Goal: Task Accomplishment & Management: Manage account settings

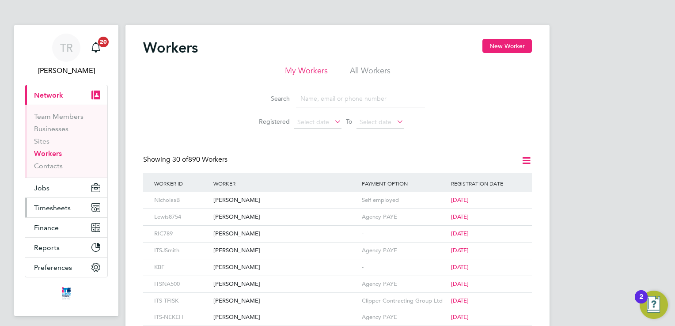
click at [52, 202] on button "Timesheets" at bounding box center [66, 207] width 82 height 19
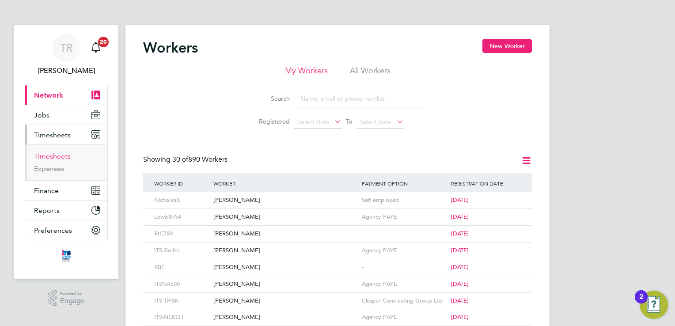
click at [59, 153] on link "Timesheets" at bounding box center [52, 156] width 37 height 8
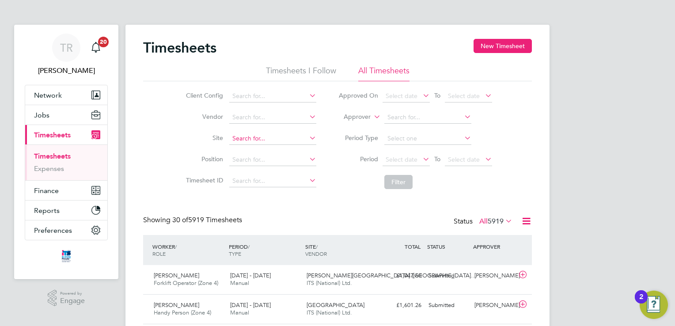
click at [255, 142] on input at bounding box center [272, 139] width 87 height 12
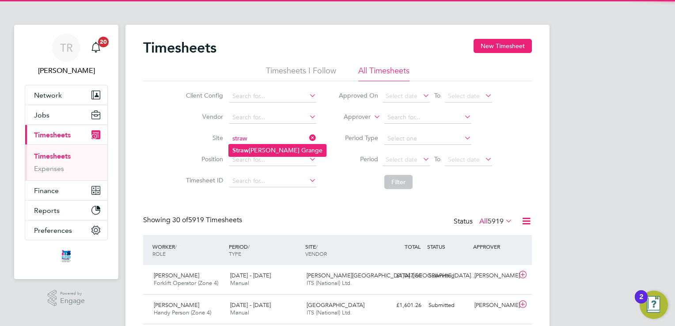
click at [255, 150] on li "Straw berry Grange" at bounding box center [277, 151] width 97 height 12
type input "Strawberry Grange"
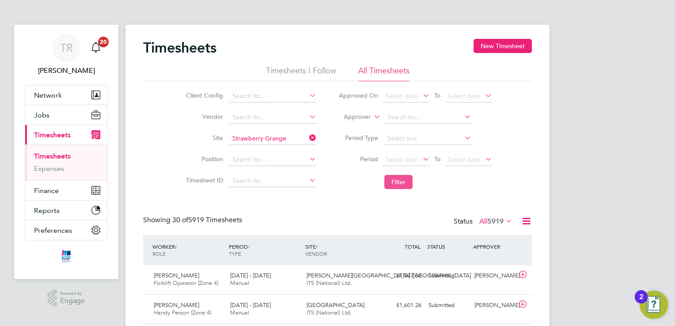
click at [407, 179] on button "Filter" at bounding box center [398, 182] width 28 height 14
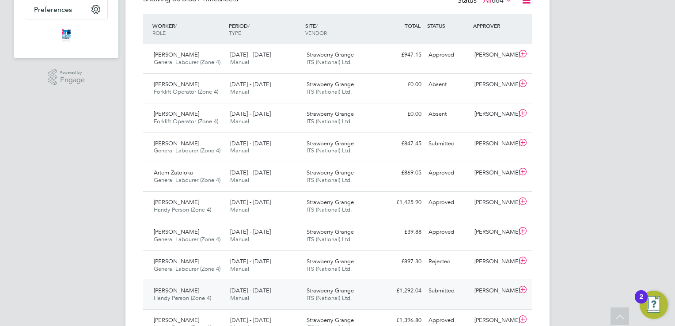
click at [445, 289] on div "Submitted" at bounding box center [448, 291] width 46 height 15
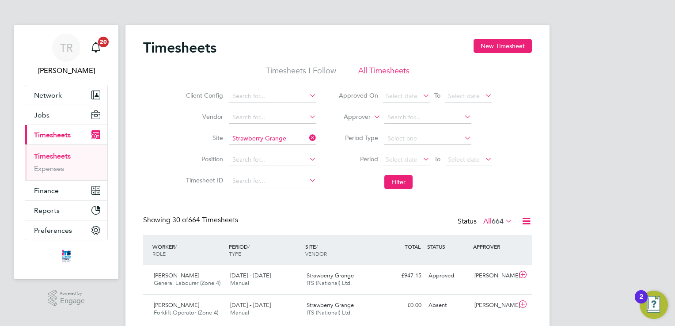
click at [308, 136] on icon at bounding box center [308, 138] width 0 height 12
click at [301, 135] on input at bounding box center [272, 139] width 87 height 12
click at [291, 148] on li "Isle port Grove" at bounding box center [272, 151] width 87 height 12
type input "[GEOGRAPHIC_DATA]"
click at [393, 185] on button "Filter" at bounding box center [398, 182] width 28 height 14
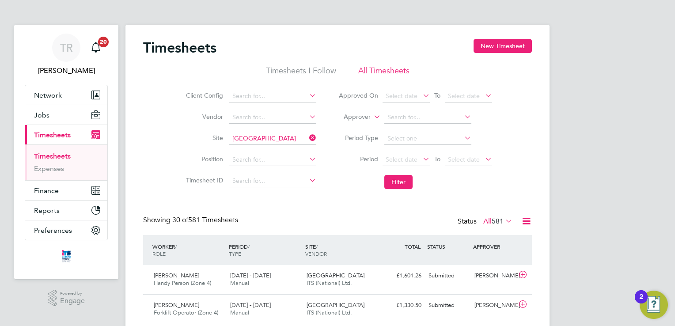
click at [308, 138] on icon at bounding box center [308, 138] width 0 height 12
click at [242, 135] on input at bounding box center [272, 139] width 87 height 12
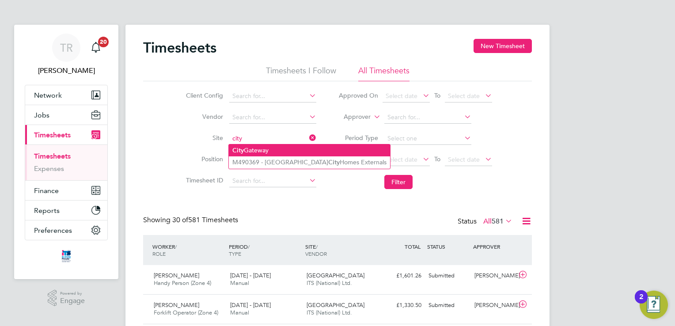
click at [249, 150] on li "City Gateway" at bounding box center [309, 151] width 161 height 12
type input "City Gateway"
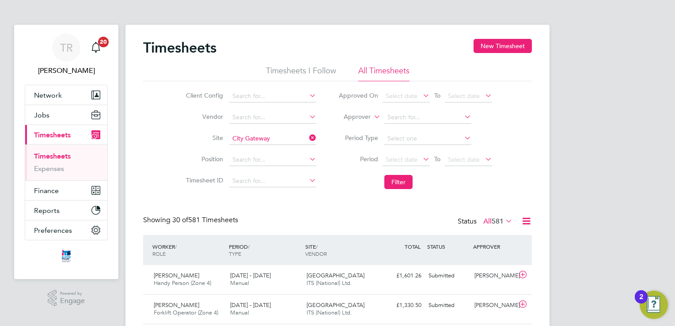
drag, startPoint x: 393, startPoint y: 187, endPoint x: 356, endPoint y: 197, distance: 38.8
click at [401, 178] on button "Filter" at bounding box center [398, 182] width 28 height 14
click at [381, 278] on div "£931.20 Submitted" at bounding box center [402, 276] width 46 height 15
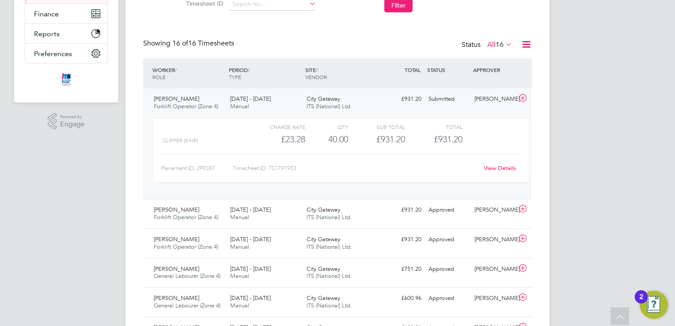
click at [502, 164] on div "View Details" at bounding box center [499, 168] width 43 height 14
click at [506, 164] on link "View Details" at bounding box center [500, 168] width 32 height 8
click at [490, 170] on link "View Details" at bounding box center [500, 168] width 32 height 8
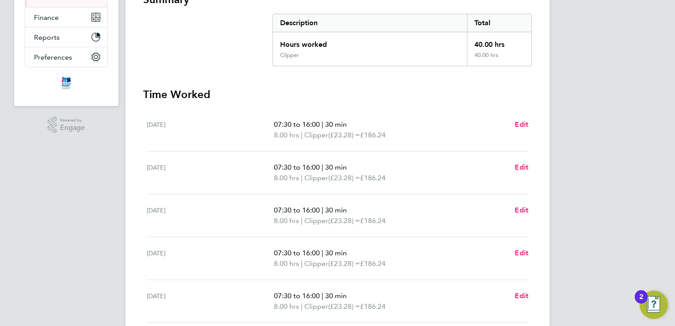
scroll to position [44, 0]
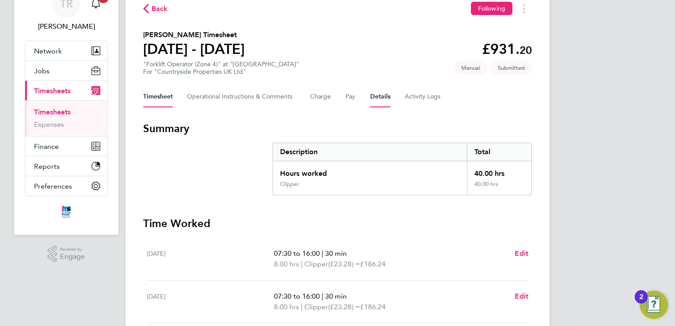
click at [380, 98] on button "Details" at bounding box center [380, 96] width 20 height 21
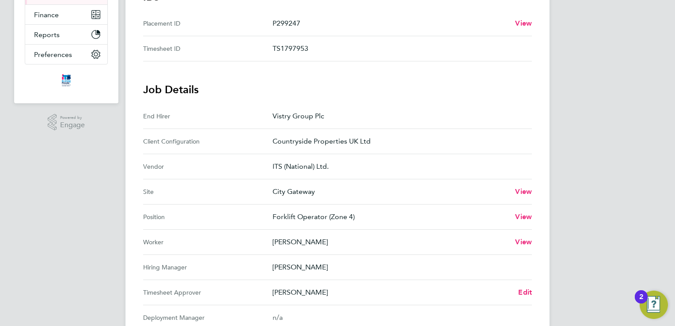
scroll to position [265, 0]
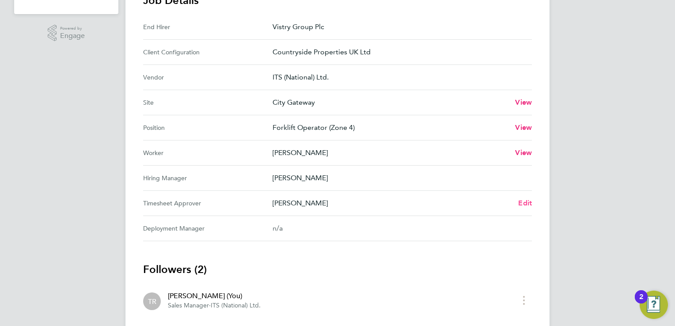
click at [520, 202] on span "Edit" at bounding box center [525, 203] width 14 height 8
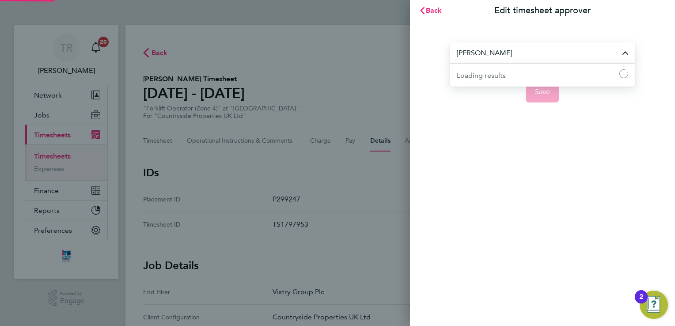
click at [500, 59] on input "Ben Fraser" at bounding box center [543, 52] width 186 height 21
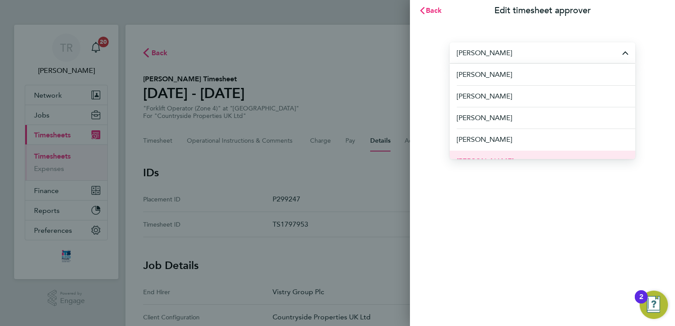
scroll to position [44, 0]
click at [383, 160] on div "Back Edit timesheet approver david David Allen David Alvarez David Bassett Davi…" at bounding box center [337, 163] width 675 height 326
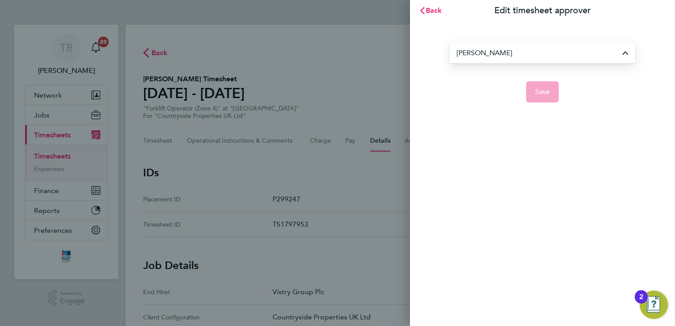
type input "Ben Fraser"
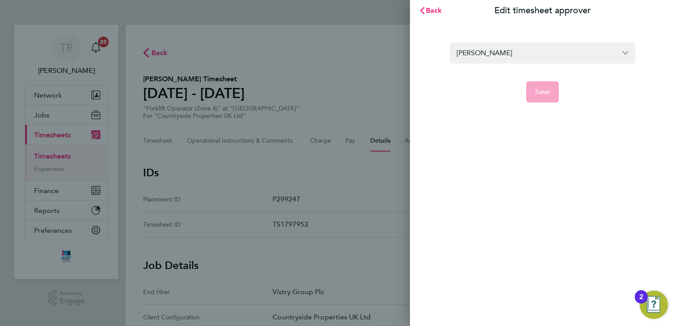
drag, startPoint x: 329, startPoint y: 151, endPoint x: 304, endPoint y: 133, distance: 30.2
click at [329, 147] on div "Back Edit timesheet approver Ben Fraser Save" at bounding box center [337, 163] width 675 height 326
click at [428, 10] on span "Back" at bounding box center [434, 10] width 16 height 8
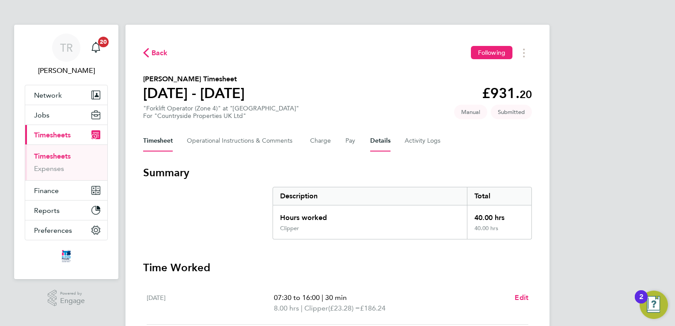
click at [375, 136] on button "Details" at bounding box center [380, 140] width 20 height 21
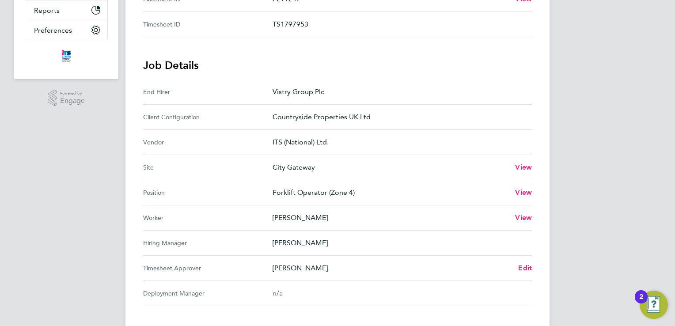
scroll to position [265, 0]
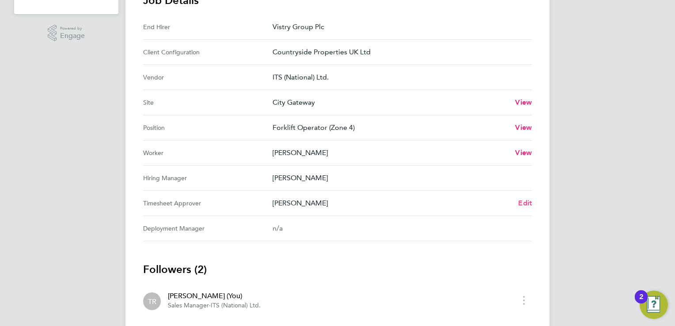
click at [529, 203] on span "Edit" at bounding box center [525, 203] width 14 height 8
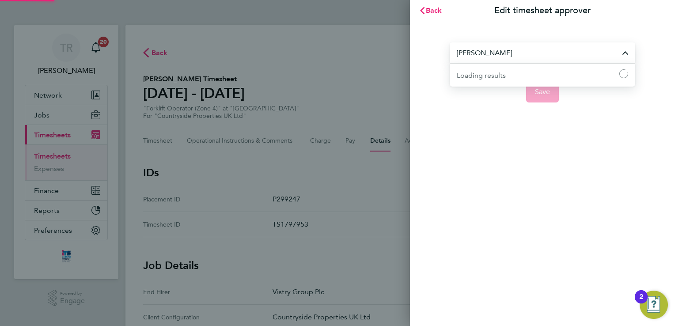
click at [527, 53] on input "Ben Fraser" at bounding box center [543, 52] width 186 height 21
type input "e"
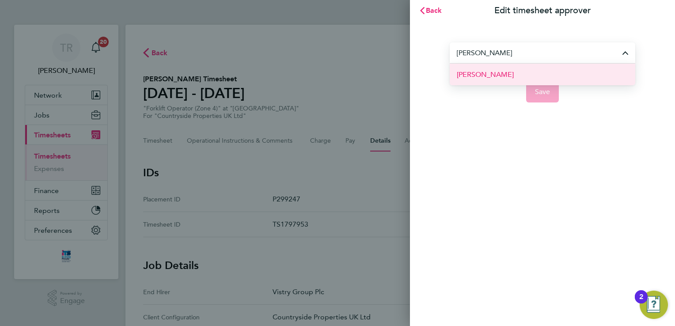
drag, startPoint x: 496, startPoint y: 73, endPoint x: 502, endPoint y: 77, distance: 7.4
click at [502, 77] on span "David Foreman" at bounding box center [485, 74] width 57 height 11
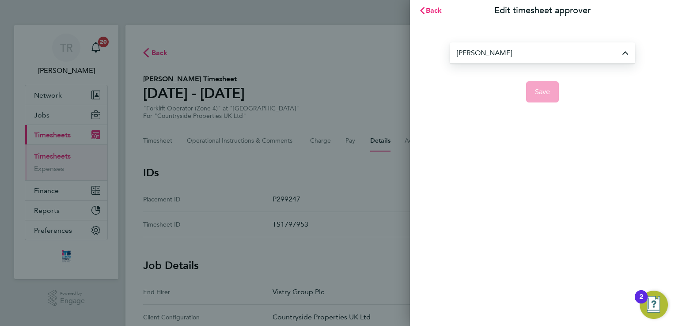
type input "David Foreman"
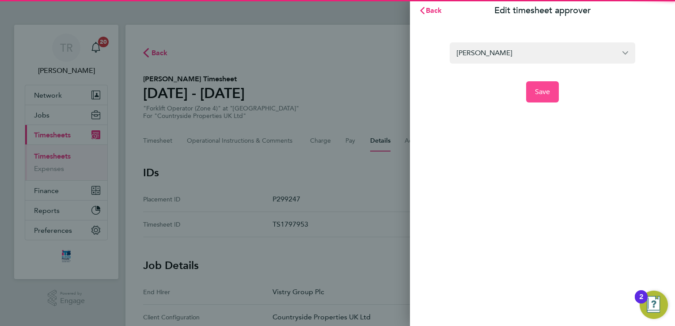
drag, startPoint x: 502, startPoint y: 77, endPoint x: 538, endPoint y: 95, distance: 40.5
click at [538, 95] on span "Save" at bounding box center [542, 91] width 15 height 9
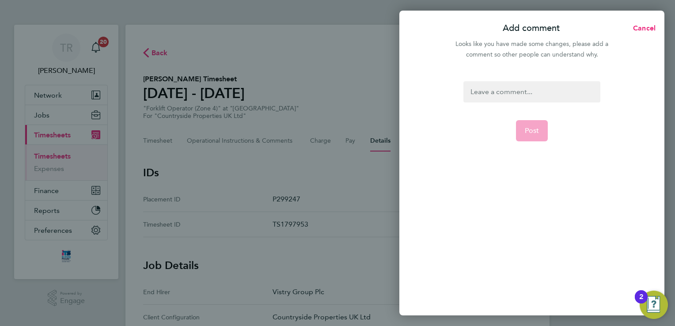
click at [525, 91] on div at bounding box center [532, 91] width 137 height 21
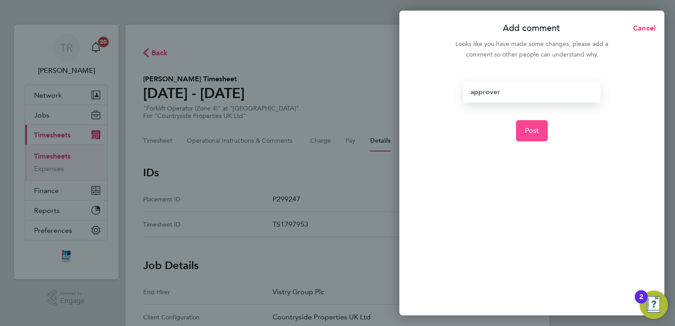
click at [518, 135] on button "Post" at bounding box center [532, 130] width 32 height 21
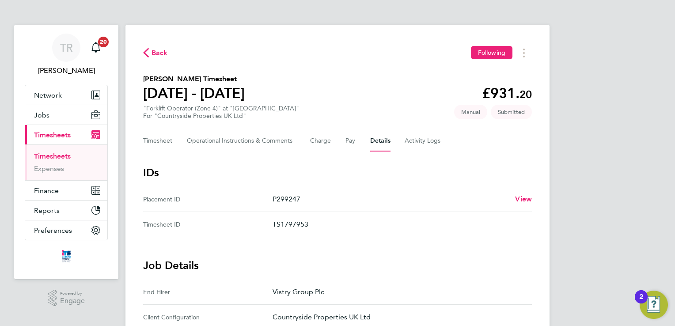
drag, startPoint x: 404, startPoint y: 289, endPoint x: 408, endPoint y: 183, distance: 105.7
drag, startPoint x: 408, startPoint y: 183, endPoint x: 325, endPoint y: 173, distance: 83.3
click at [325, 173] on h3 "IDs" at bounding box center [337, 173] width 389 height 14
drag, startPoint x: 150, startPoint y: 50, endPoint x: 365, endPoint y: 171, distance: 246.7
drag, startPoint x: 365, startPoint y: 171, endPoint x: 145, endPoint y: 52, distance: 250.5
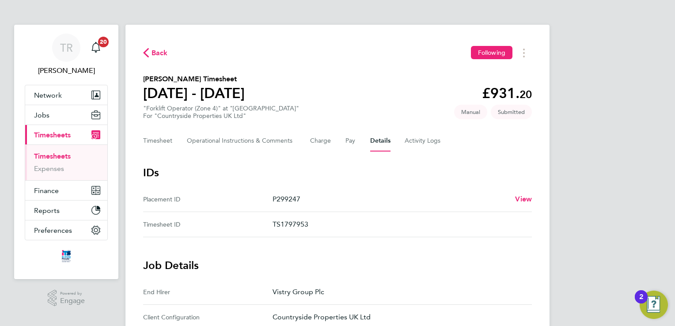
click at [145, 52] on icon "button" at bounding box center [146, 52] width 6 height 9
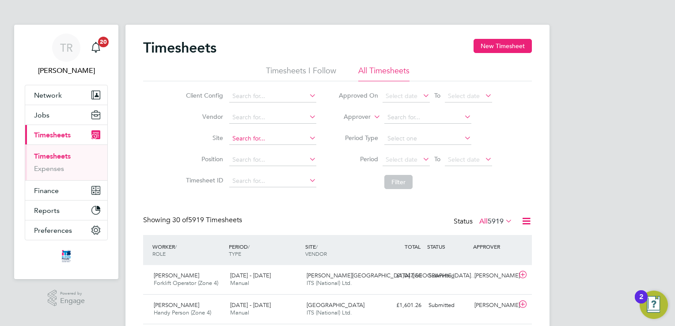
click at [258, 137] on input at bounding box center [272, 139] width 87 height 12
click at [280, 153] on li "Straw berry Grange" at bounding box center [277, 151] width 97 height 12
type input "Strawberry Grange"
click at [391, 179] on button "Filter" at bounding box center [398, 182] width 28 height 14
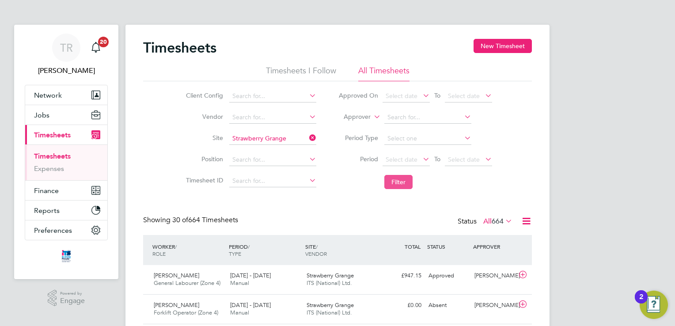
click at [396, 176] on button "Filter" at bounding box center [398, 182] width 28 height 14
click at [308, 136] on icon at bounding box center [308, 138] width 0 height 12
click at [283, 136] on input at bounding box center [272, 139] width 87 height 12
click at [277, 148] on li "[GEOGRAPHIC_DATA]" at bounding box center [272, 151] width 87 height 12
type input "[GEOGRAPHIC_DATA]"
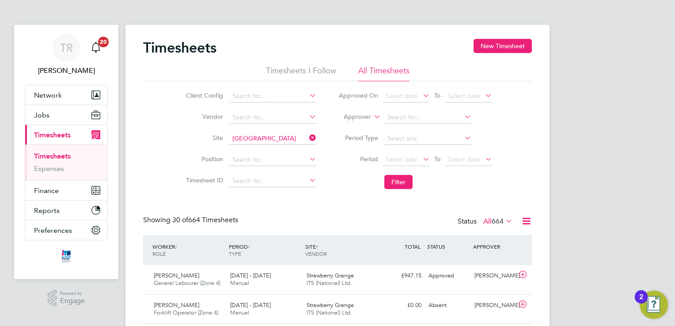
click at [405, 189] on li "Filter" at bounding box center [415, 182] width 176 height 23
click at [399, 178] on button "Filter" at bounding box center [398, 182] width 28 height 14
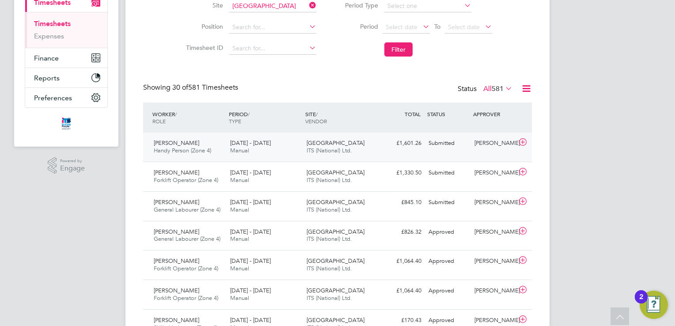
click at [449, 144] on div "Submitted" at bounding box center [448, 143] width 46 height 15
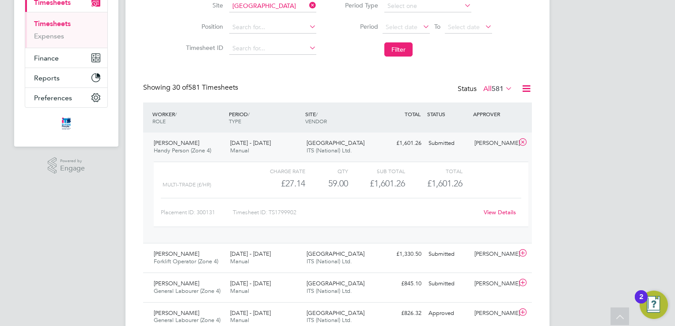
click at [494, 212] on link "View Details" at bounding box center [500, 213] width 32 height 8
click at [495, 204] on div "Placement ID: 300131 Timesheet ID: TS1799902 View Details" at bounding box center [341, 209] width 361 height 22
click at [495, 209] on link "View Details" at bounding box center [500, 213] width 32 height 8
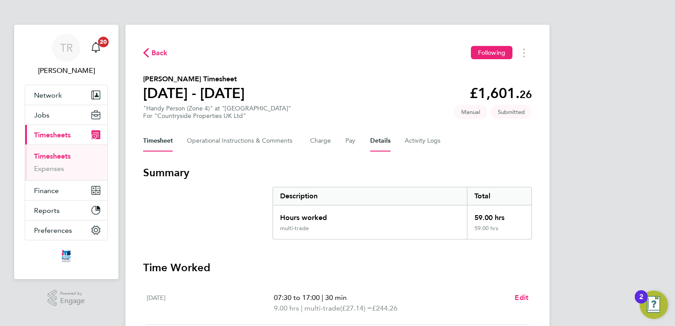
click at [381, 139] on button "Details" at bounding box center [380, 140] width 20 height 21
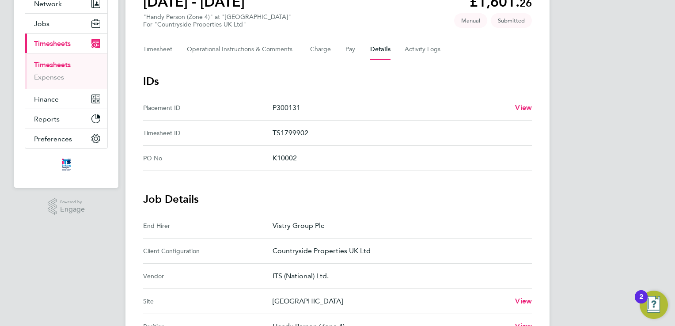
scroll to position [133, 0]
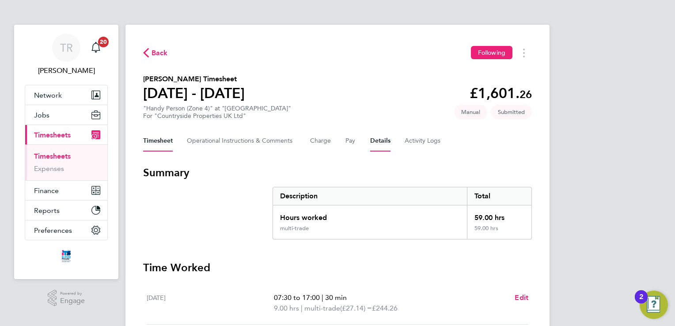
click at [377, 138] on button "Details" at bounding box center [380, 140] width 20 height 21
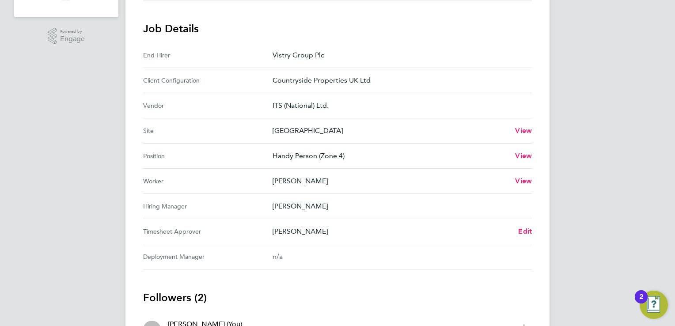
scroll to position [309, 0]
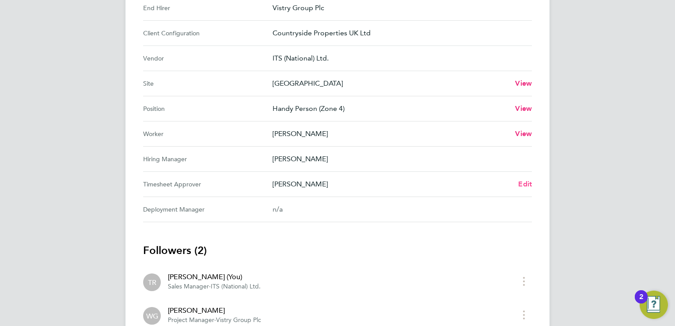
click at [523, 183] on span "Edit" at bounding box center [525, 184] width 14 height 8
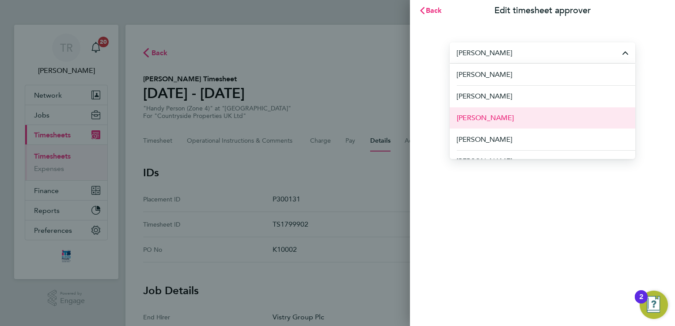
click at [509, 123] on li "[PERSON_NAME]" at bounding box center [543, 118] width 186 height 22
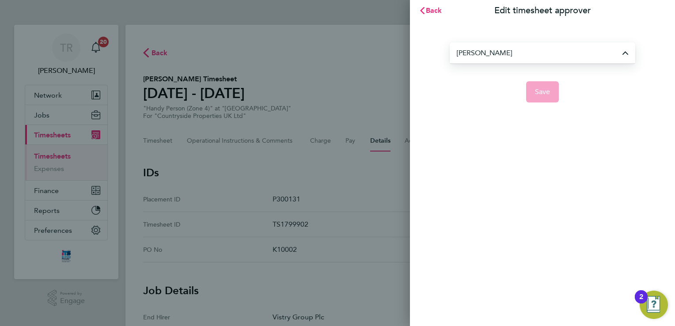
type input "[PERSON_NAME]"
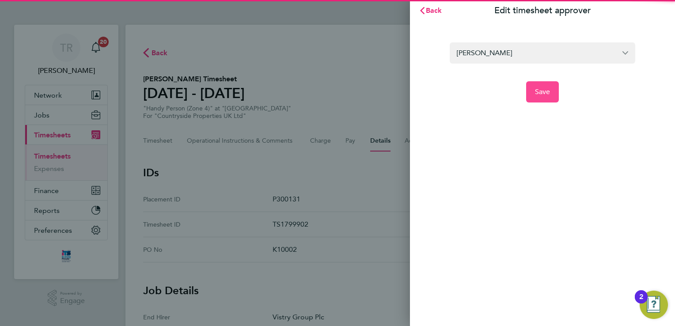
click at [537, 94] on span "Save" at bounding box center [542, 91] width 15 height 9
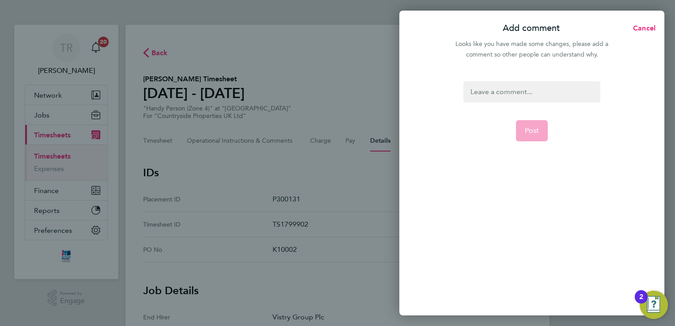
click at [530, 98] on div at bounding box center [532, 91] width 137 height 21
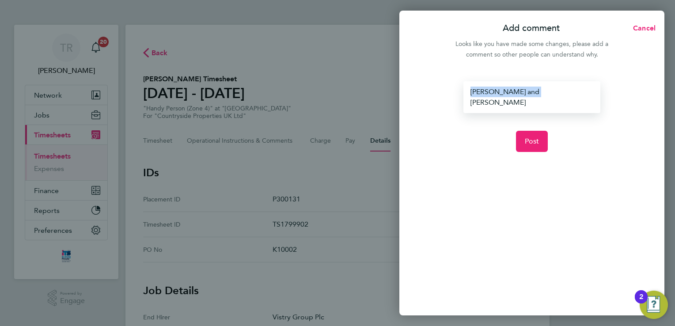
drag, startPoint x: 533, startPoint y: 92, endPoint x: 471, endPoint y: 95, distance: 62.4
click at [458, 96] on div "alex and wayne off Post" at bounding box center [531, 193] width 265 height 245
copy div "[PERSON_NAME] and [PERSON_NAME]"
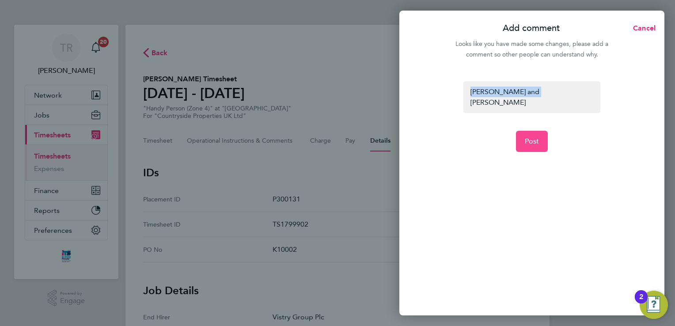
click at [529, 137] on span "Post" at bounding box center [532, 141] width 15 height 9
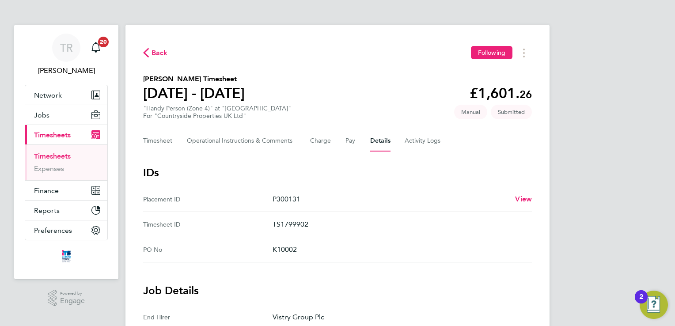
click at [50, 152] on link "Timesheets" at bounding box center [52, 156] width 37 height 8
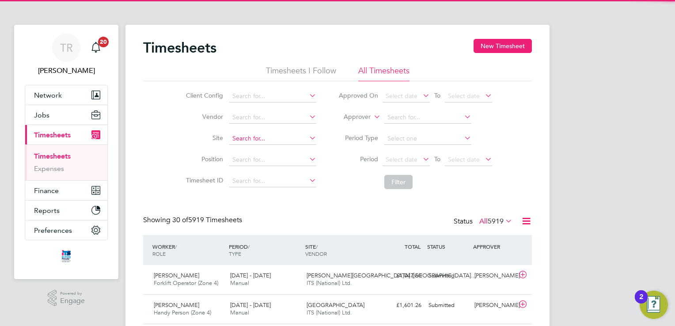
click at [305, 143] on input at bounding box center [272, 139] width 87 height 12
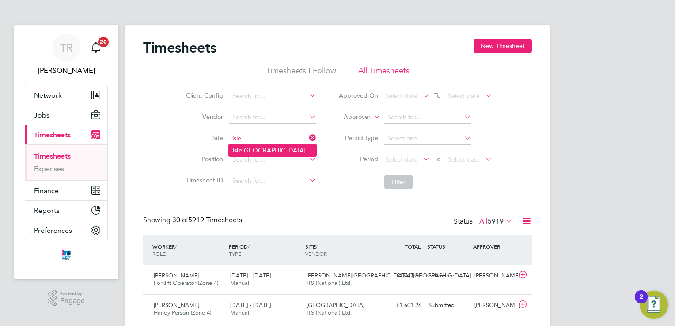
click at [262, 150] on li "Isle port Grove" at bounding box center [272, 151] width 87 height 12
type input "[GEOGRAPHIC_DATA]"
click at [399, 179] on button "Filter" at bounding box center [398, 182] width 28 height 14
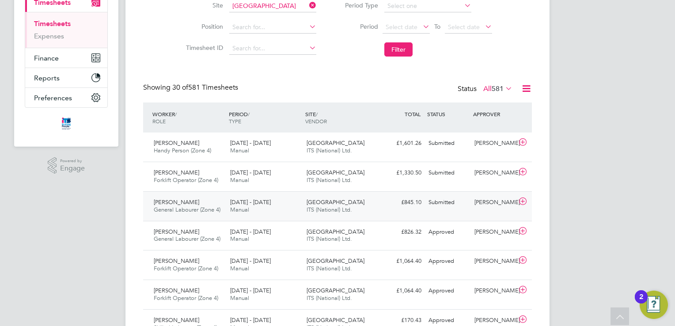
click at [486, 203] on div "[PERSON_NAME]" at bounding box center [494, 202] width 46 height 15
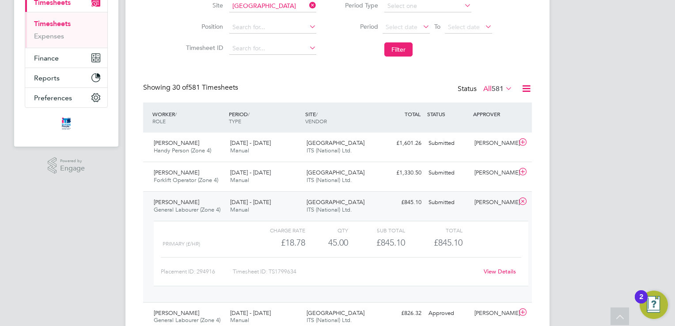
click at [506, 272] on link "View Details" at bounding box center [500, 272] width 32 height 8
click at [420, 176] on div "£1,330.50 Submitted" at bounding box center [402, 173] width 46 height 15
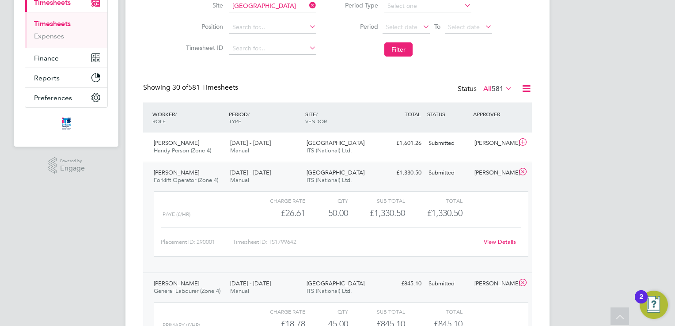
click at [506, 238] on link "View Details" at bounding box center [500, 242] width 32 height 8
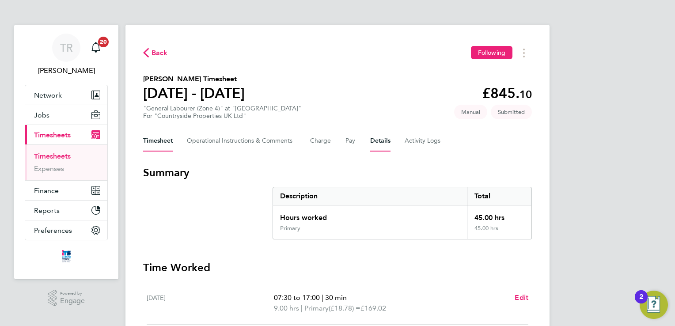
click at [383, 141] on button "Details" at bounding box center [380, 140] width 20 height 21
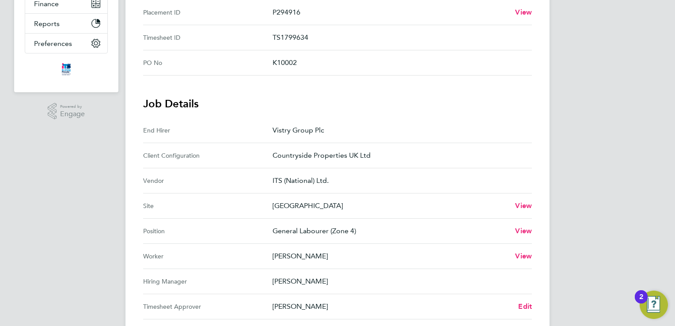
scroll to position [309, 0]
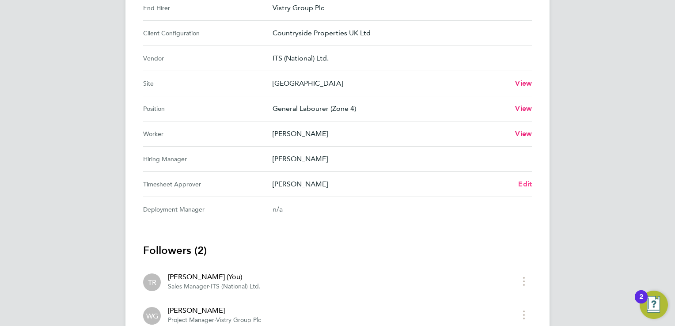
click at [525, 185] on span "Edit" at bounding box center [525, 184] width 14 height 8
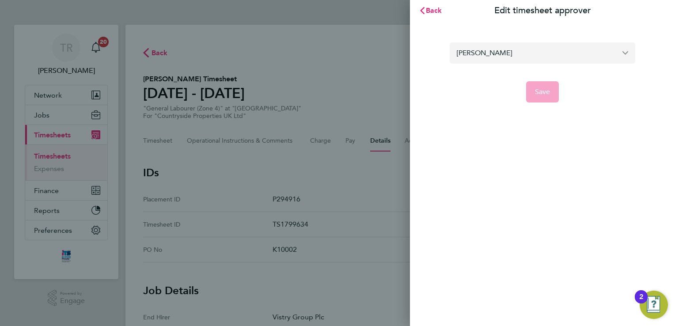
click at [539, 60] on input "[PERSON_NAME]" at bounding box center [543, 52] width 186 height 21
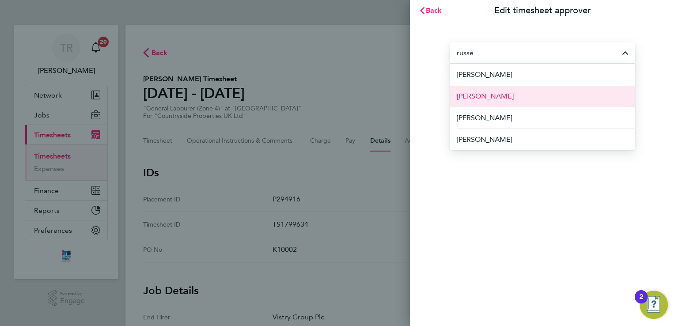
click at [515, 94] on li "[PERSON_NAME]" at bounding box center [543, 96] width 186 height 22
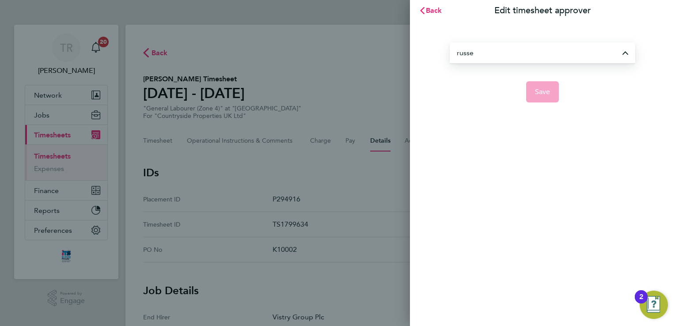
type input "[PERSON_NAME]"
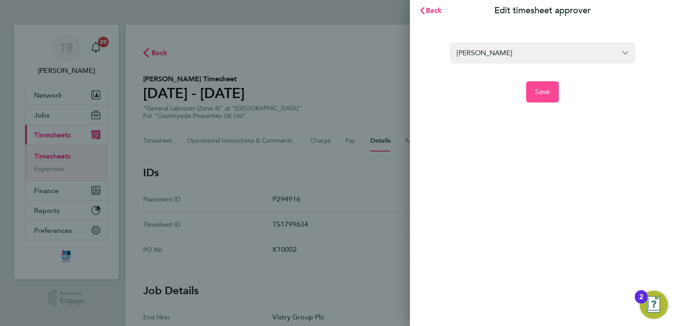
click at [539, 90] on span "Save" at bounding box center [542, 91] width 15 height 9
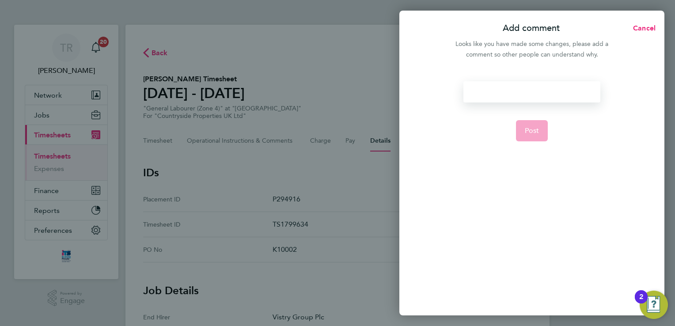
drag, startPoint x: 504, startPoint y: 91, endPoint x: 483, endPoint y: 91, distance: 20.8
click at [483, 91] on div at bounding box center [532, 91] width 137 height 21
paste div
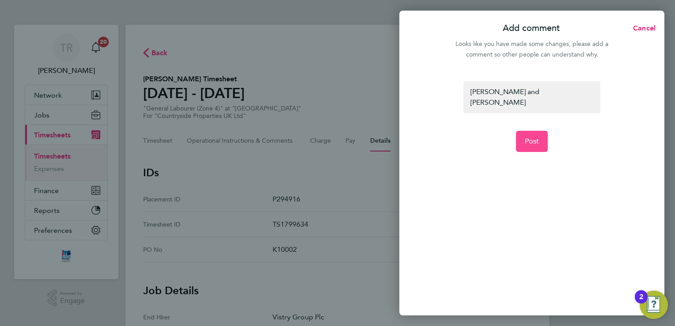
click at [542, 131] on button "Post" at bounding box center [532, 141] width 32 height 21
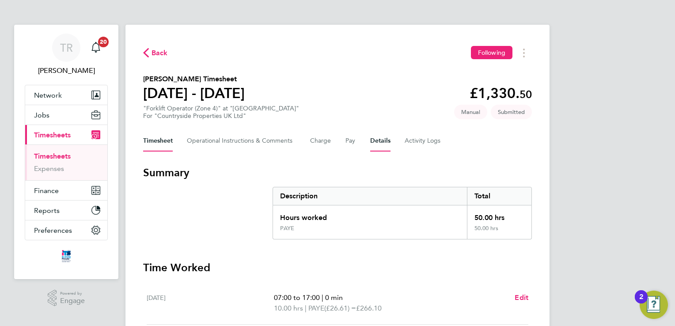
click at [376, 137] on button "Details" at bounding box center [380, 140] width 20 height 21
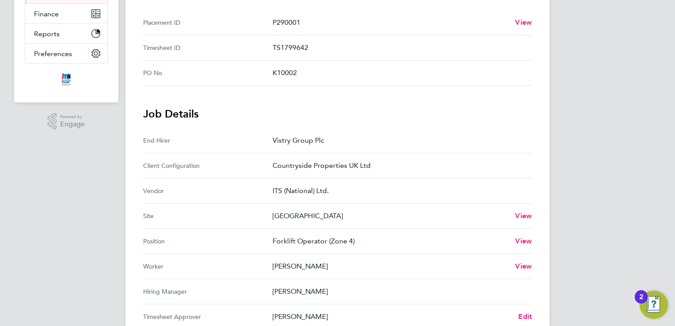
scroll to position [373, 0]
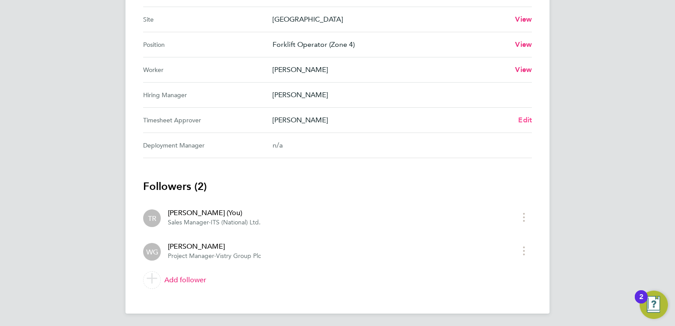
click at [527, 118] on span "Edit" at bounding box center [525, 120] width 14 height 8
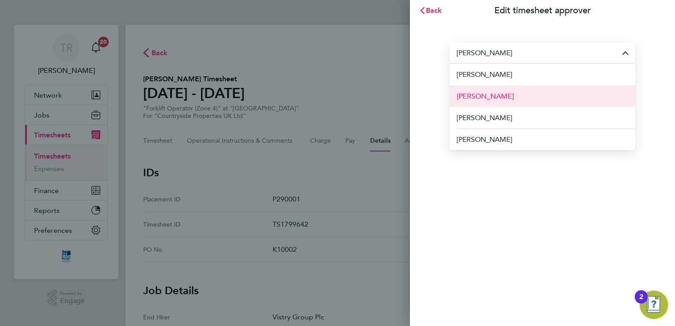
click at [499, 100] on li "[PERSON_NAME]" at bounding box center [543, 96] width 186 height 22
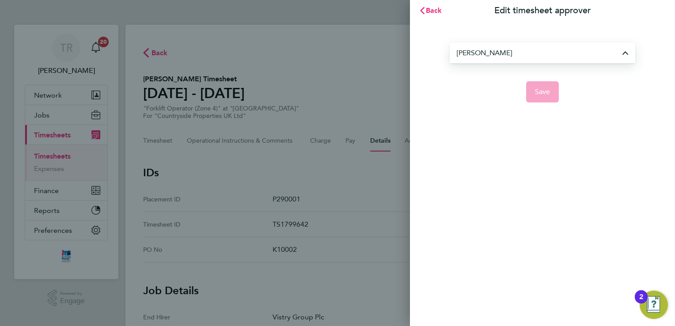
type input "[PERSON_NAME]"
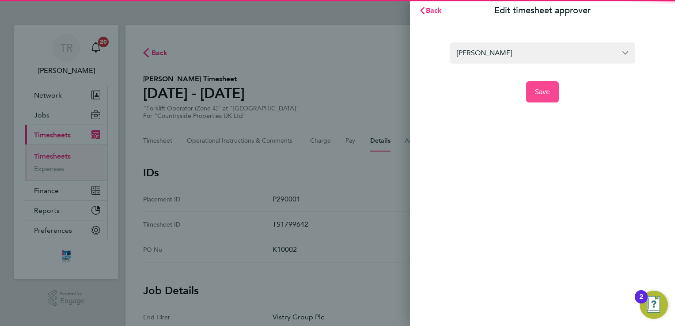
click at [542, 93] on span "Save" at bounding box center [542, 91] width 15 height 9
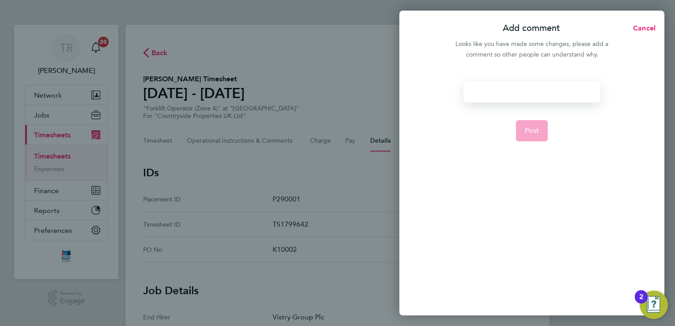
click at [515, 96] on div at bounding box center [532, 91] width 137 height 21
paste div
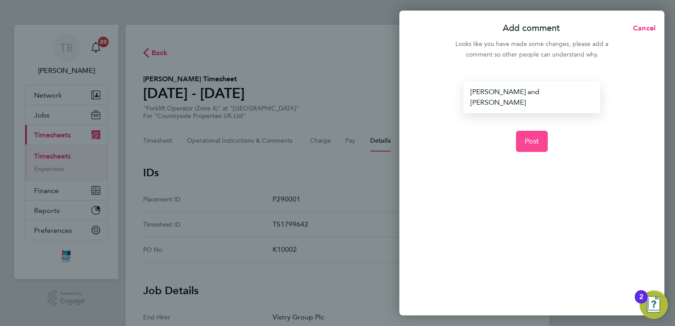
click at [539, 131] on button "Post" at bounding box center [532, 141] width 32 height 21
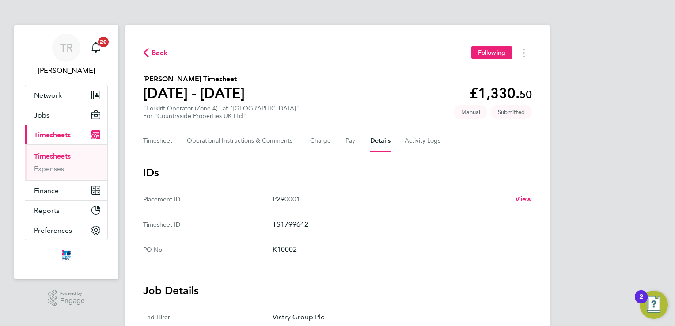
click at [49, 153] on link "Timesheets" at bounding box center [52, 156] width 37 height 8
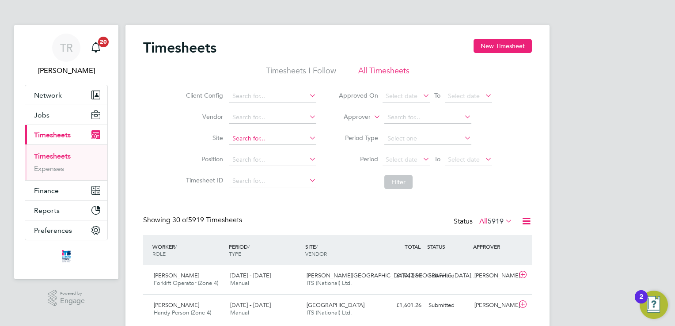
click at [255, 141] on input at bounding box center [272, 139] width 87 height 12
click at [256, 146] on li "[GEOGRAPHIC_DATA]" at bounding box center [272, 151] width 87 height 12
type input "[GEOGRAPHIC_DATA]"
click at [401, 181] on button "Filter" at bounding box center [398, 182] width 28 height 14
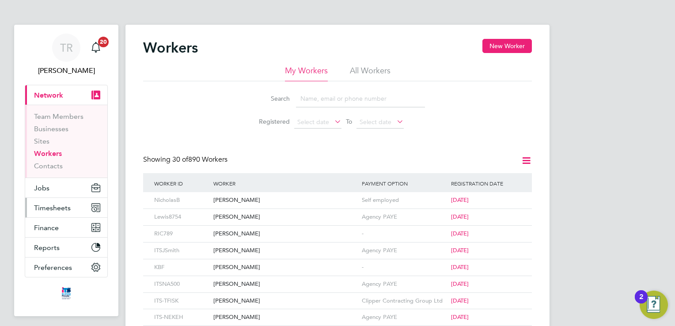
click at [50, 205] on span "Timesheets" at bounding box center [52, 208] width 37 height 8
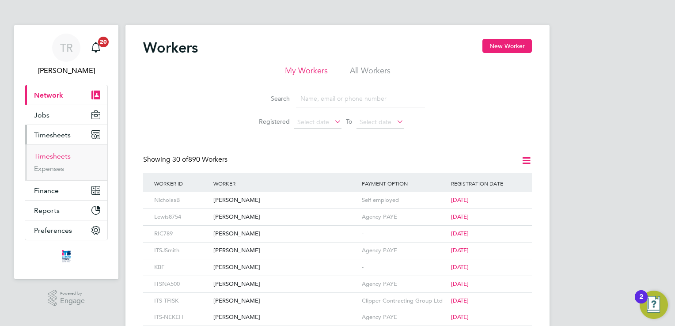
click at [60, 155] on link "Timesheets" at bounding box center [52, 156] width 37 height 8
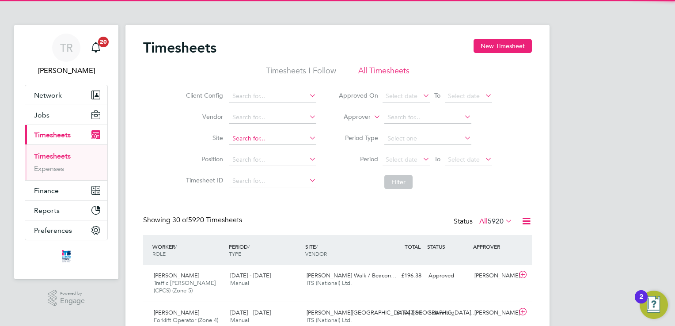
click at [290, 137] on input at bounding box center [272, 139] width 87 height 12
click at [282, 145] on li "Straw [PERSON_NAME] Grange" at bounding box center [277, 151] width 97 height 12
type input "Strawberry Grange"
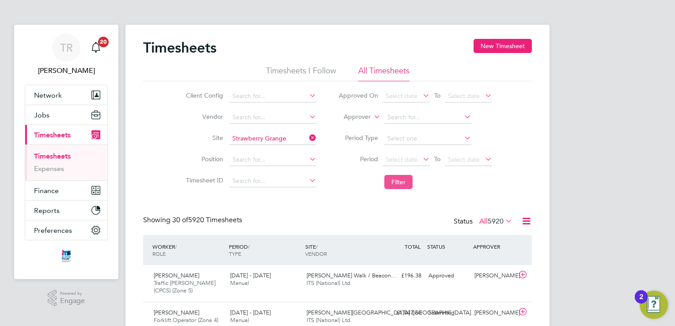
click at [398, 179] on button "Filter" at bounding box center [398, 182] width 28 height 14
